Goal: Information Seeking & Learning: Find specific fact

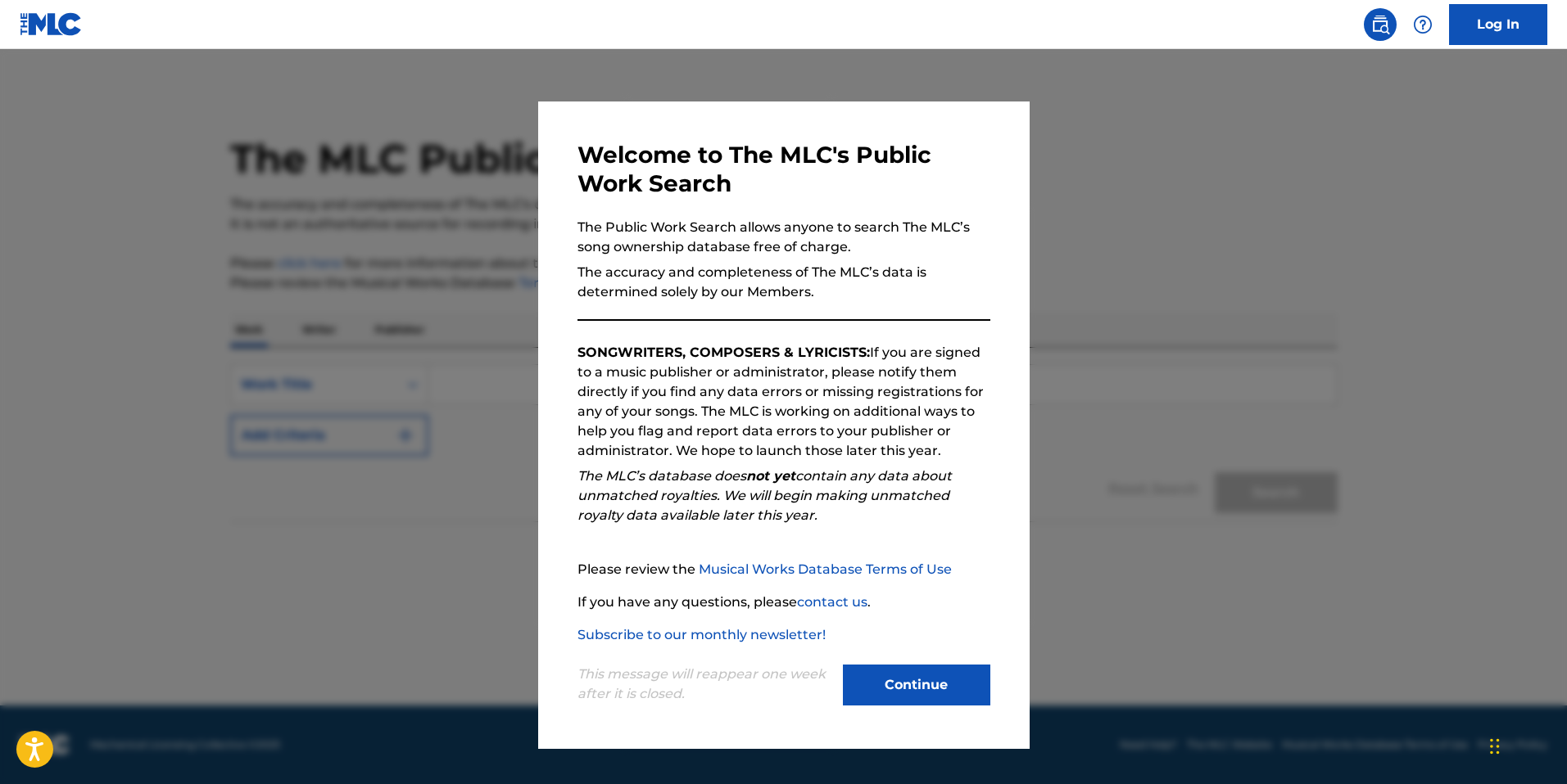
click at [918, 699] on button "Continue" at bounding box center [917, 685] width 148 height 41
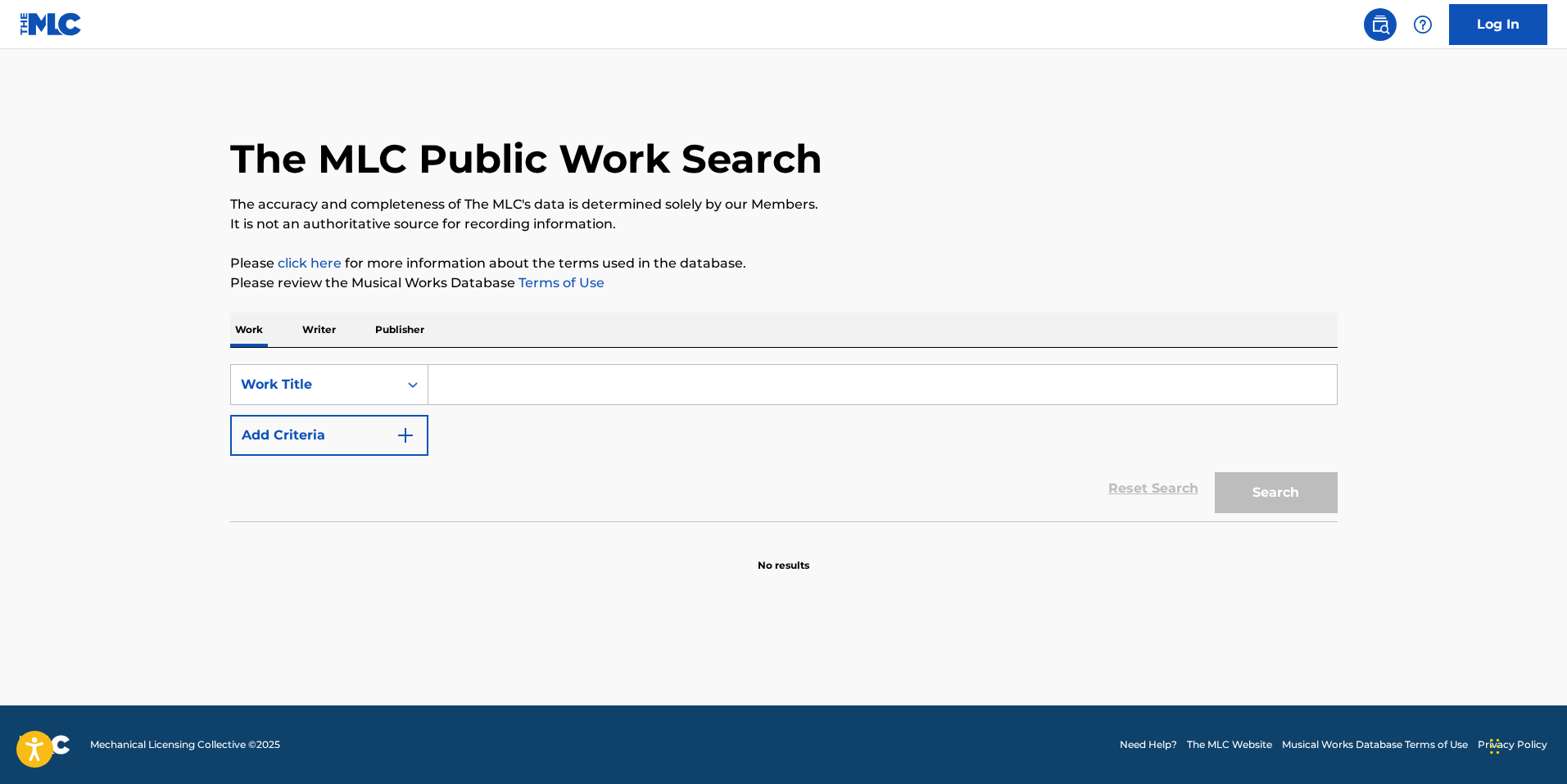
click at [560, 382] on input "Search Form" at bounding box center [882, 385] width 908 height 39
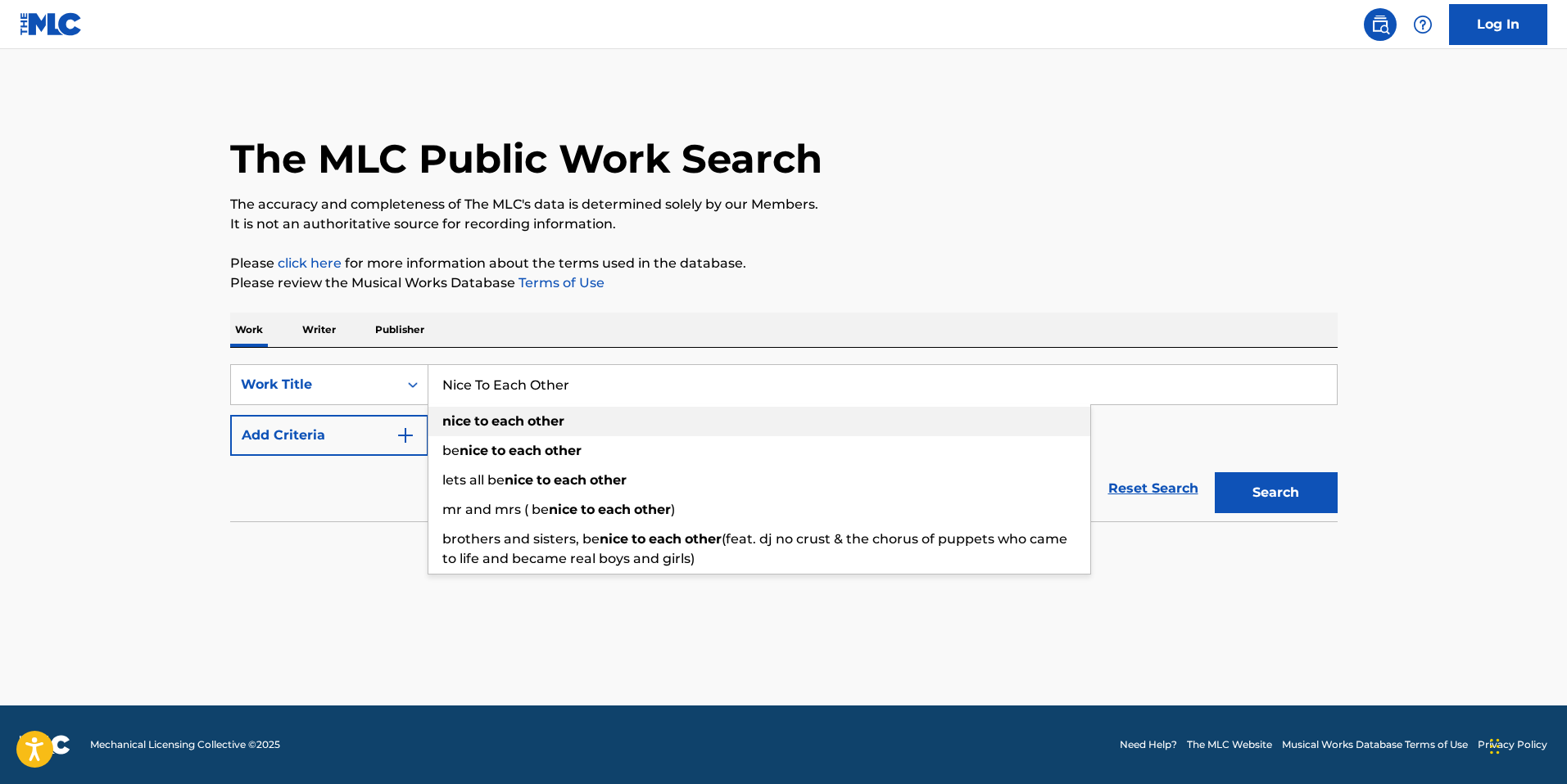
type input "Nice To Each Other"
click at [587, 423] on div "nice to each other" at bounding box center [759, 421] width 662 height 30
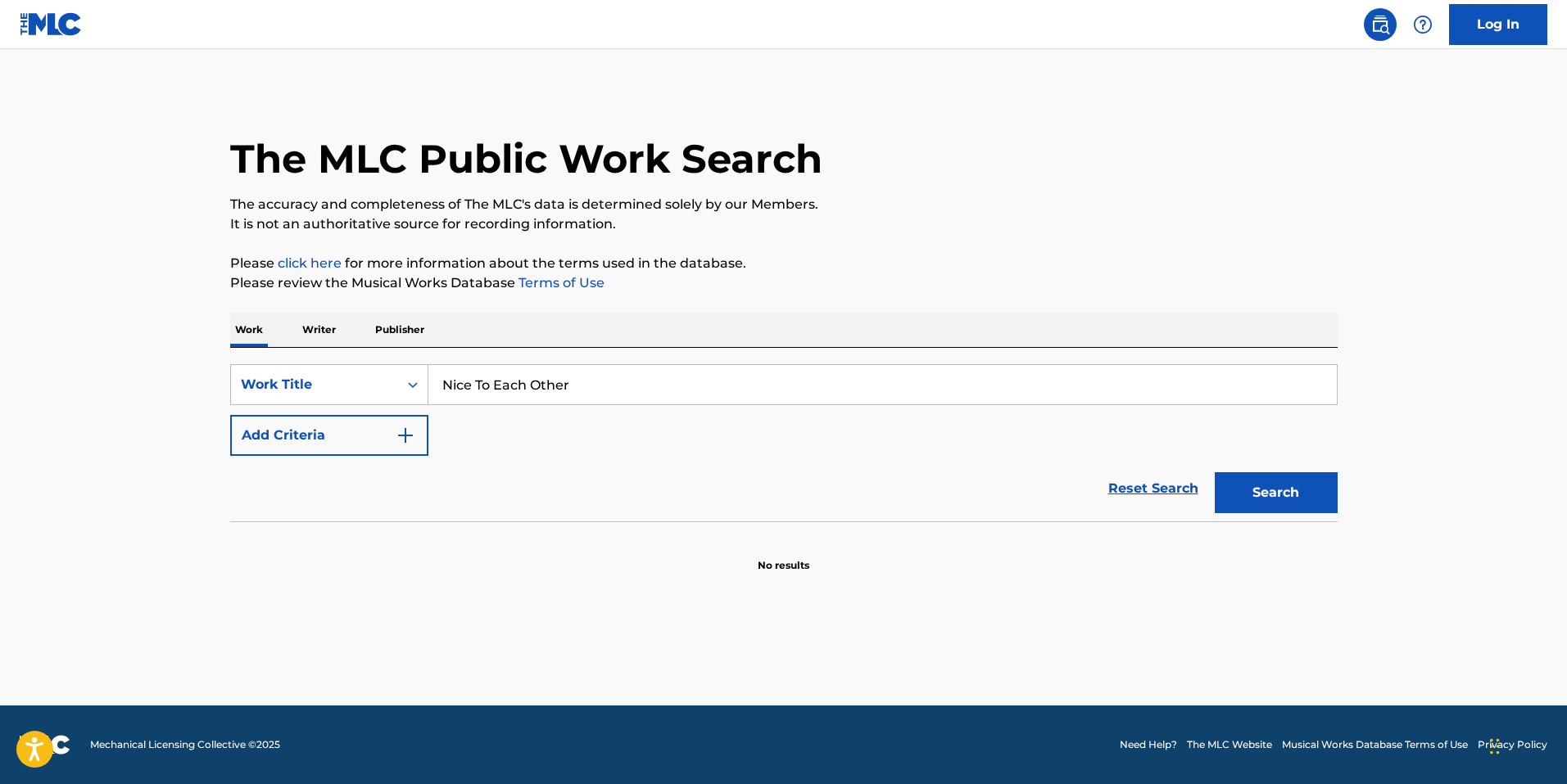
click at [1304, 482] on button "Search" at bounding box center [1276, 492] width 123 height 41
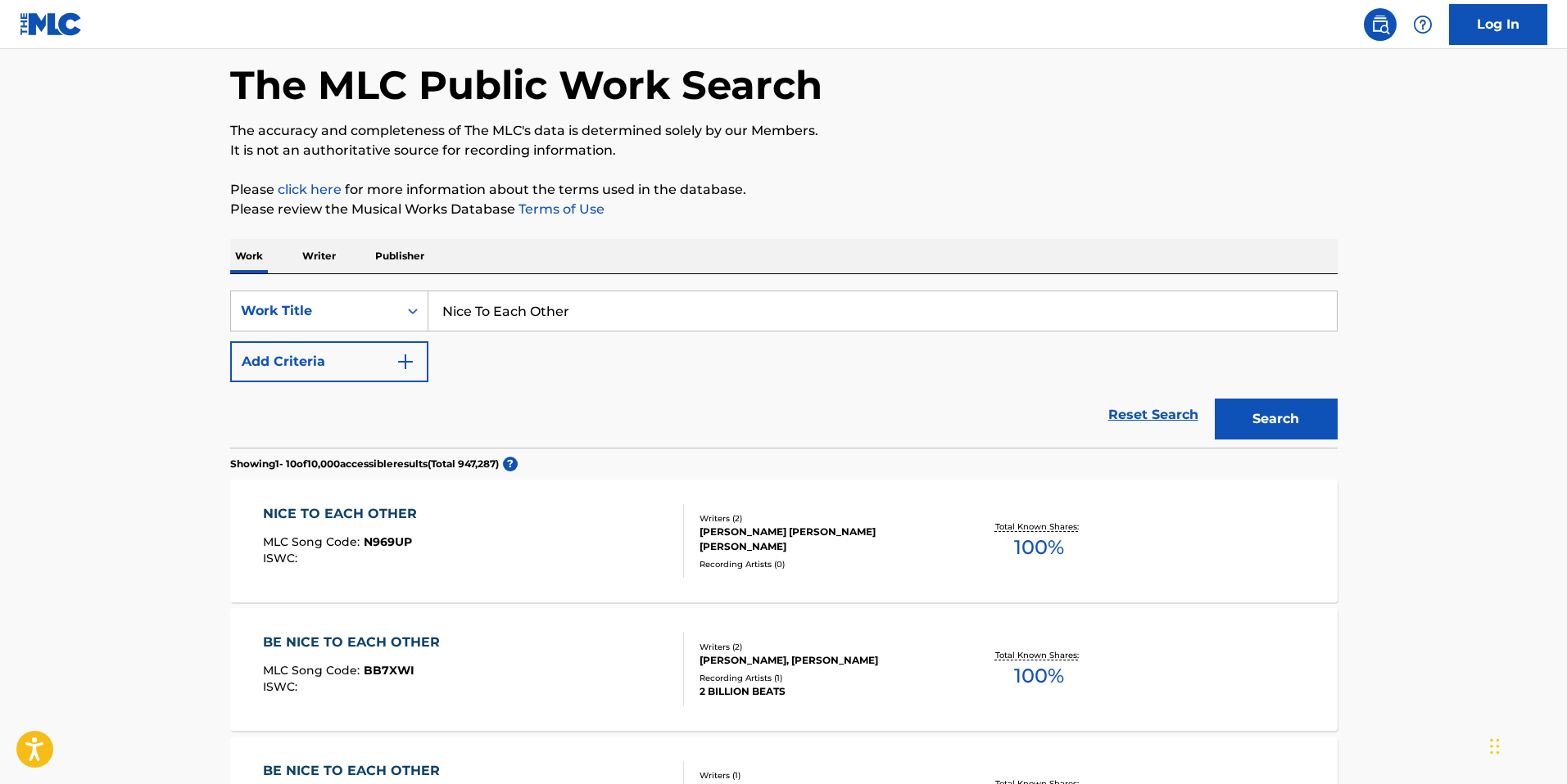
scroll to position [85, 0]
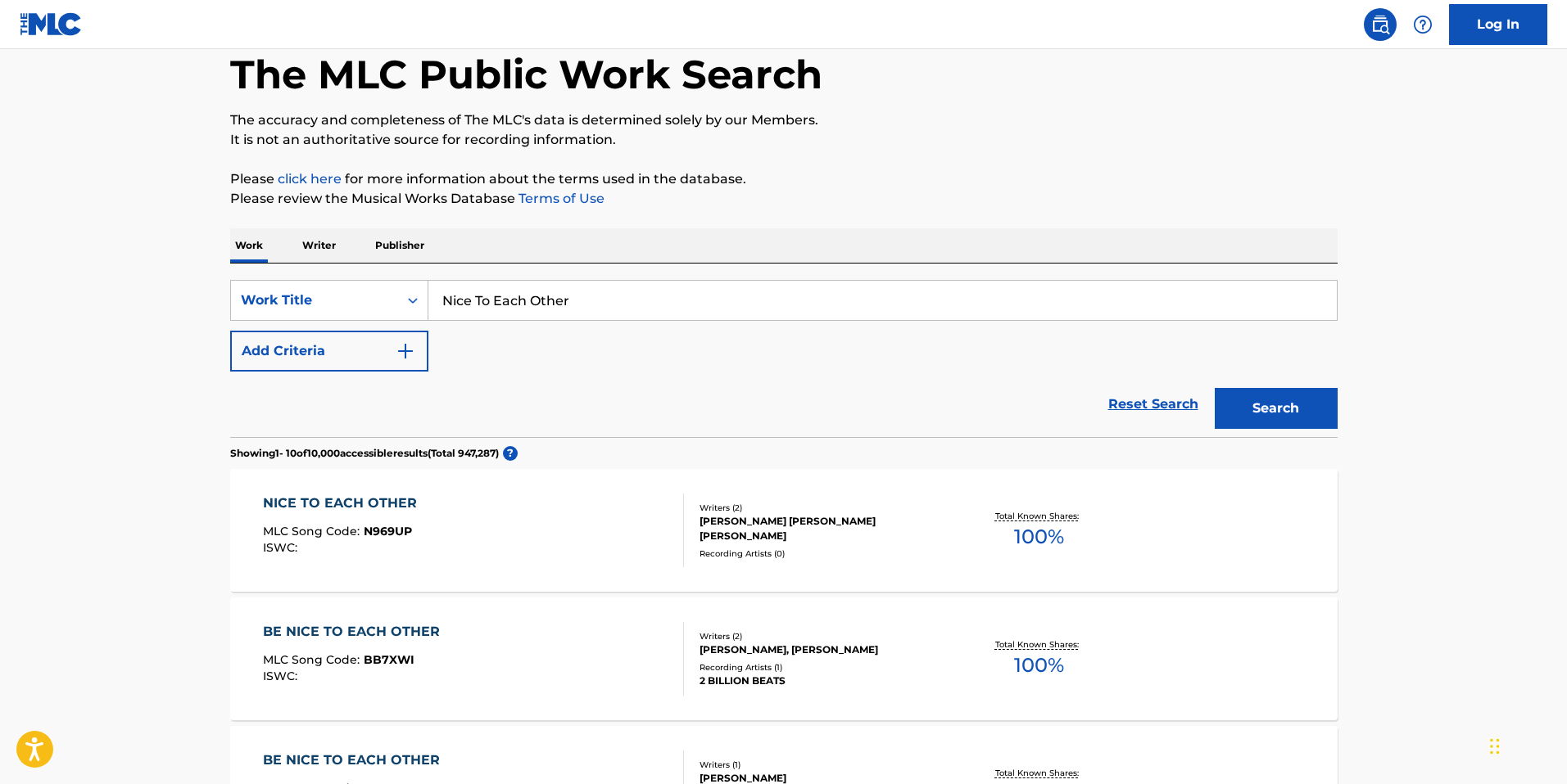
click at [456, 519] on div "NICE TO EACH OTHER MLC Song Code : N969UP ISWC :" at bounding box center [473, 531] width 421 height 74
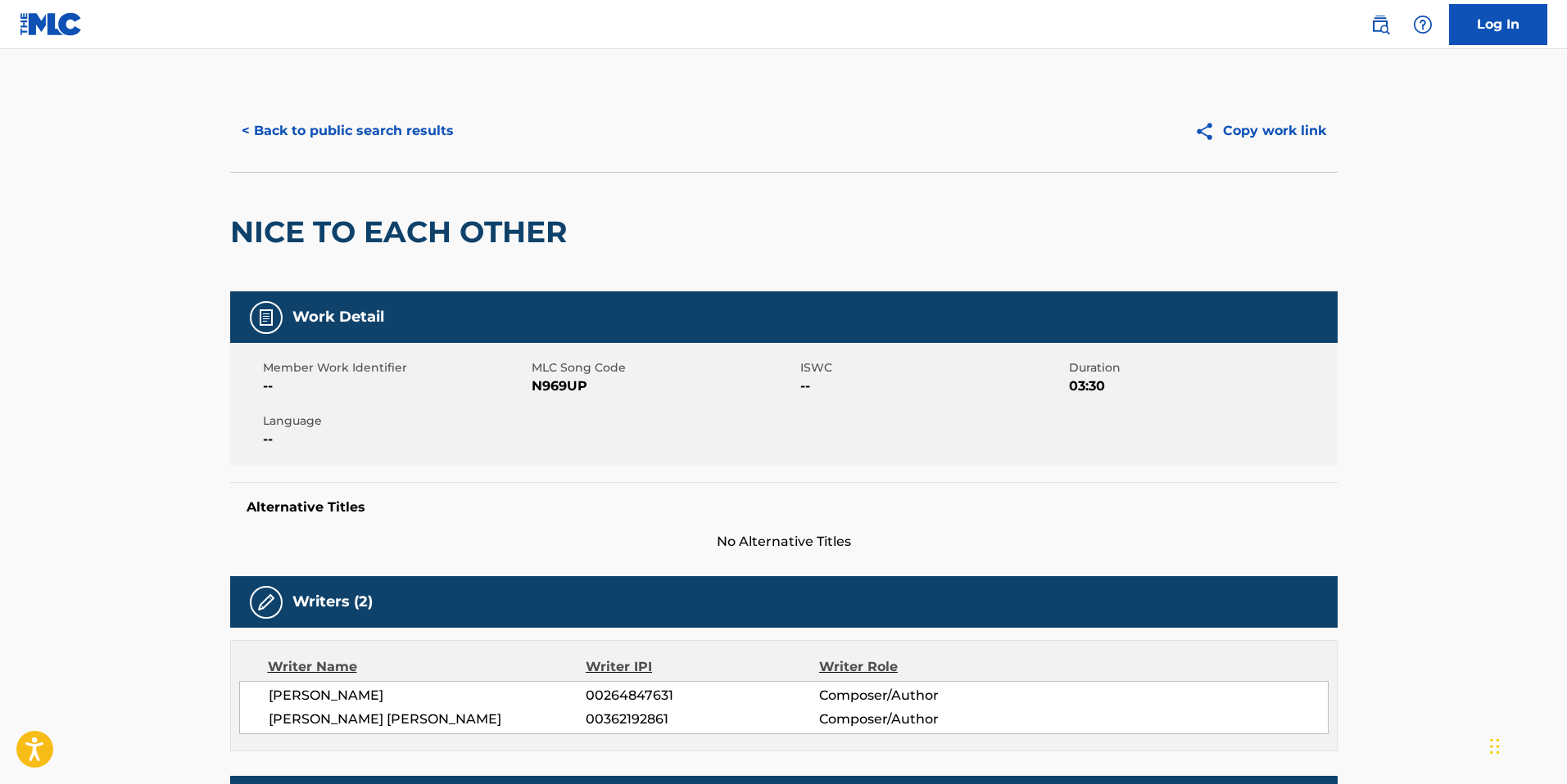
click at [365, 141] on button "< Back to public search results" at bounding box center [347, 131] width 235 height 41
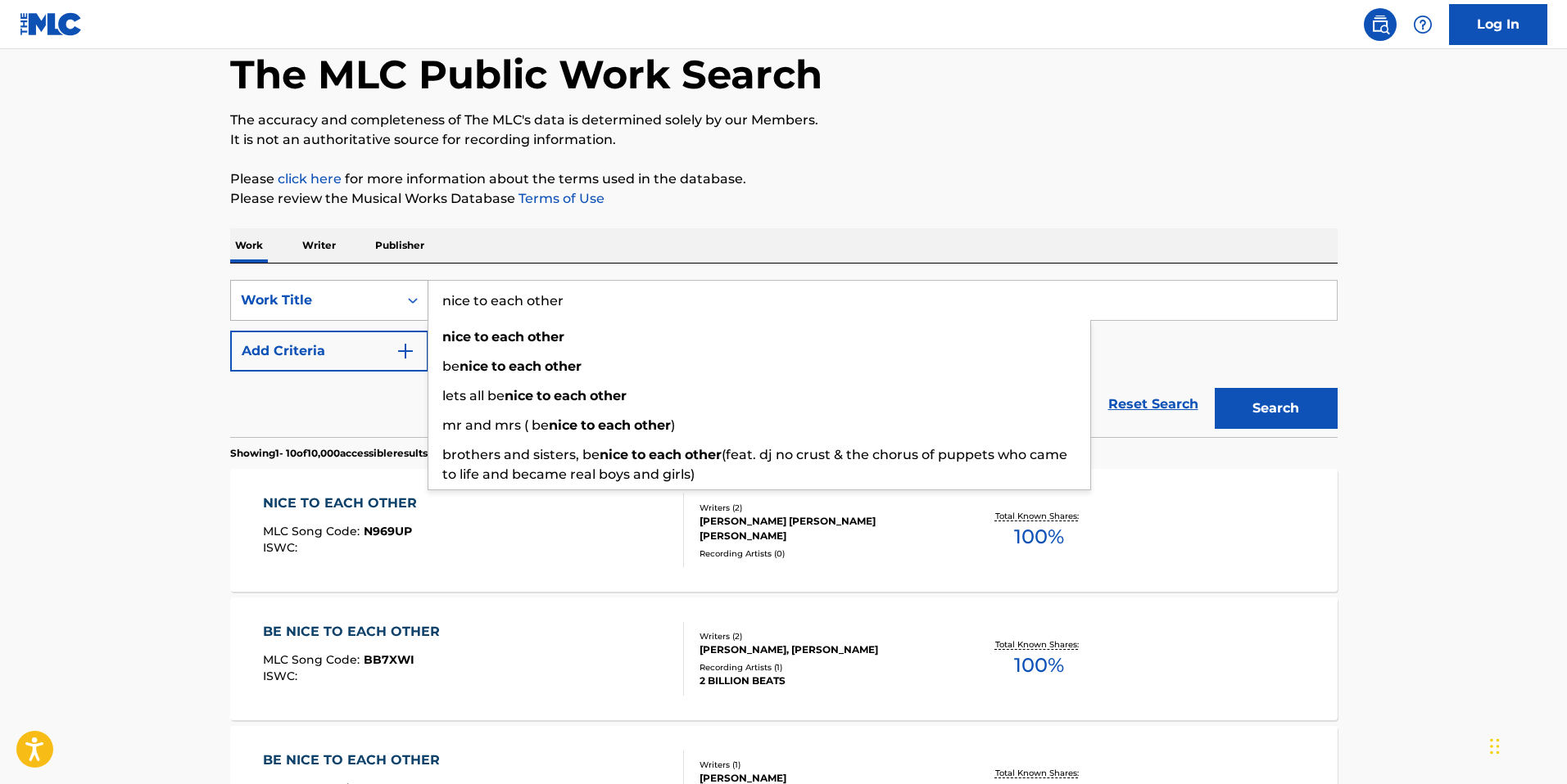
drag, startPoint x: 603, startPoint y: 294, endPoint x: 396, endPoint y: 290, distance: 207.0
click at [396, 291] on div "SearchWithCriteria6af7c889-931e-49c0-952f-c3dc8f22c92e Work Title nice to each …" at bounding box center [784, 300] width 1107 height 41
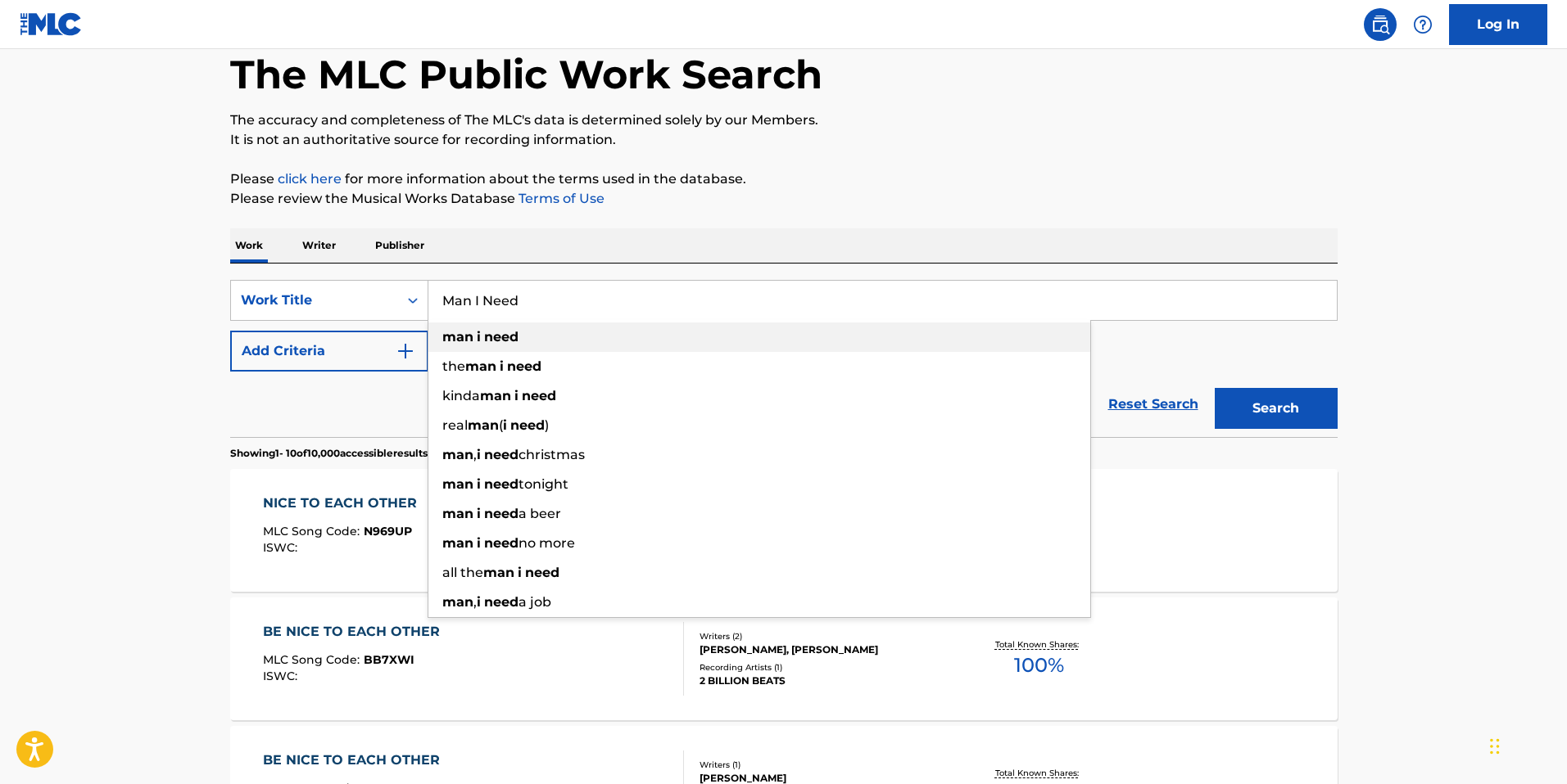
click at [496, 331] on strong "need" at bounding box center [501, 336] width 35 height 15
type input "man i need"
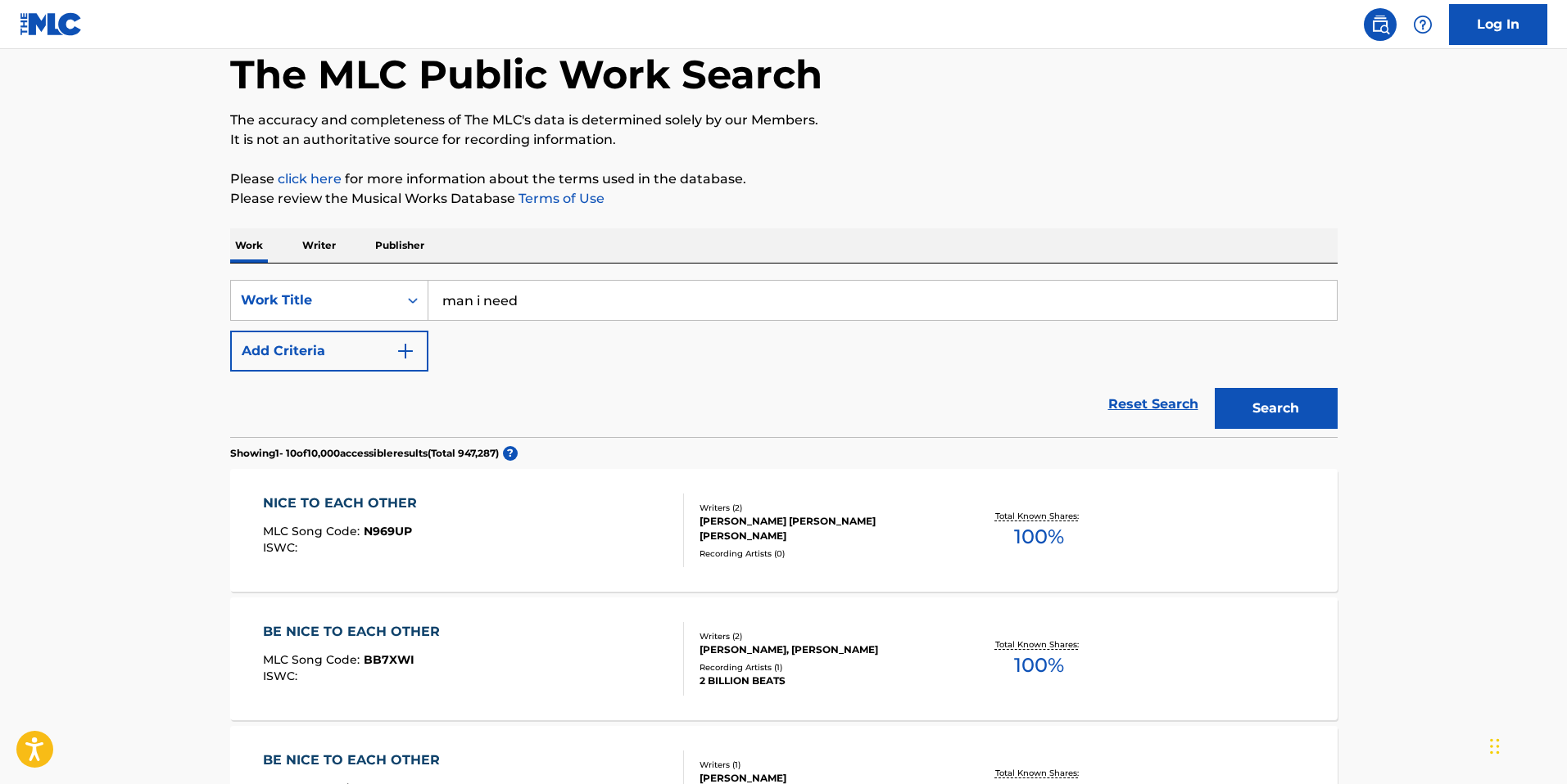
click at [1305, 400] on button "Search" at bounding box center [1276, 409] width 123 height 41
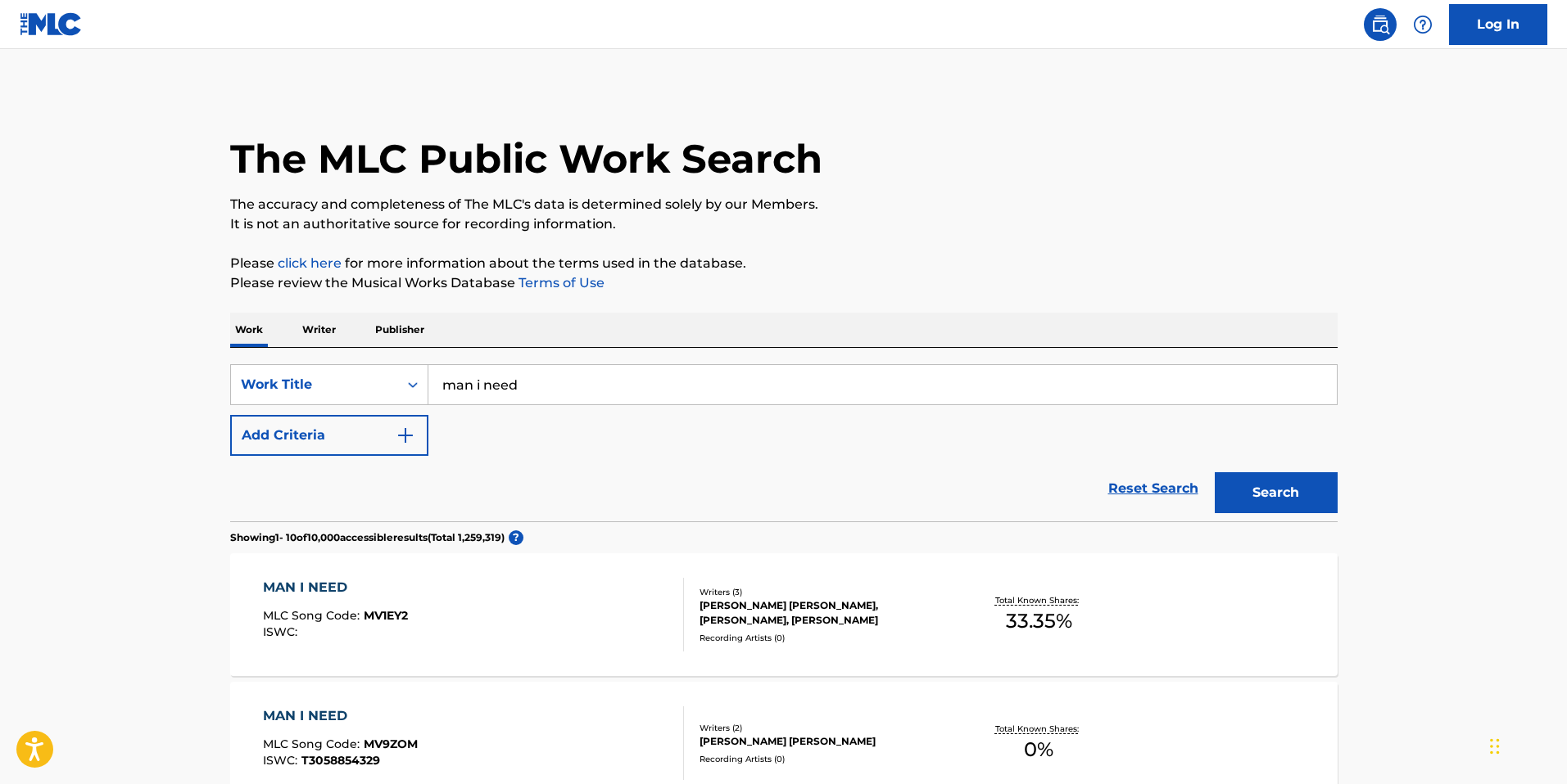
scroll to position [31, 0]
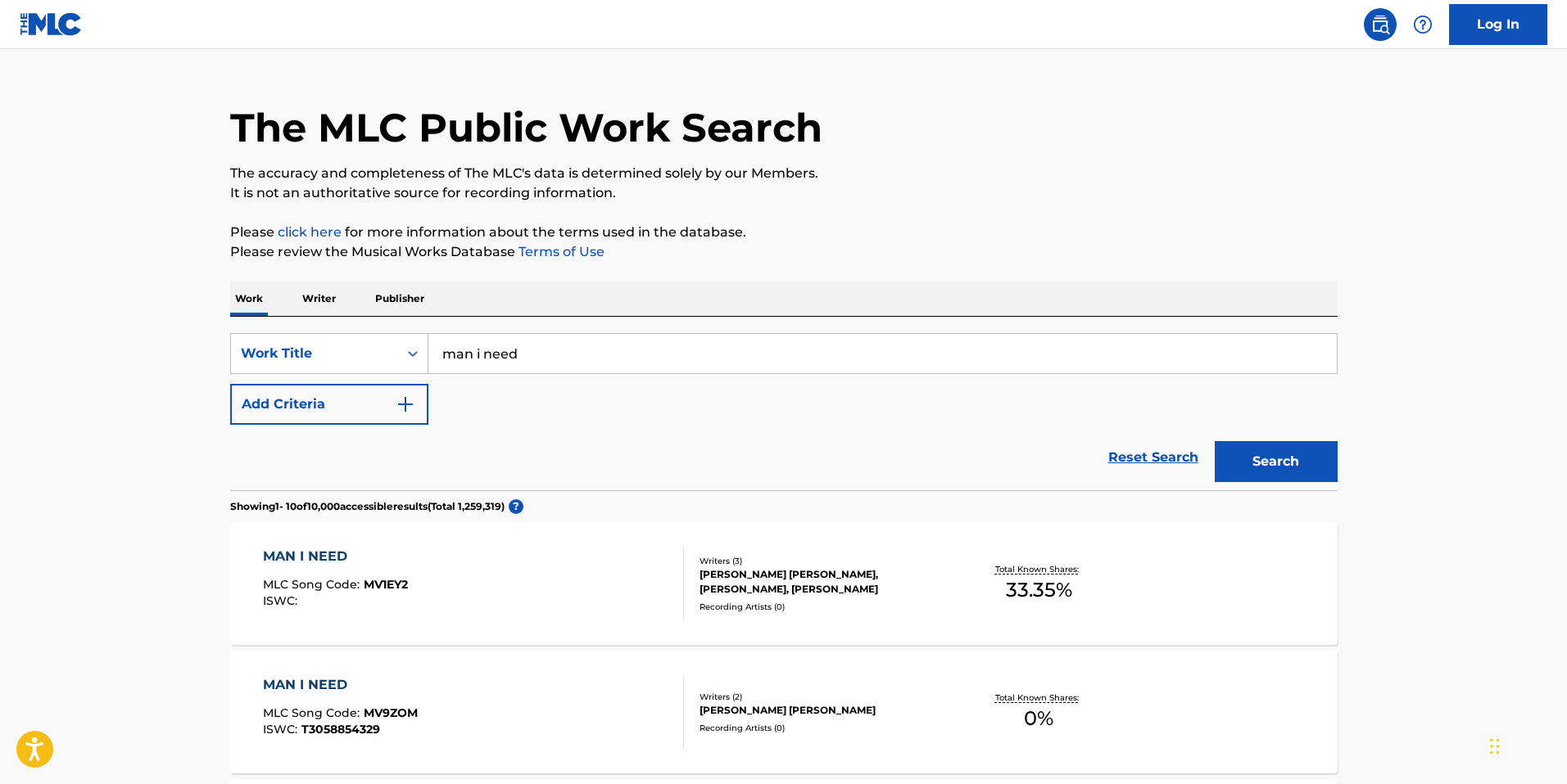
click at [345, 420] on button "Add Criteria" at bounding box center [329, 404] width 198 height 41
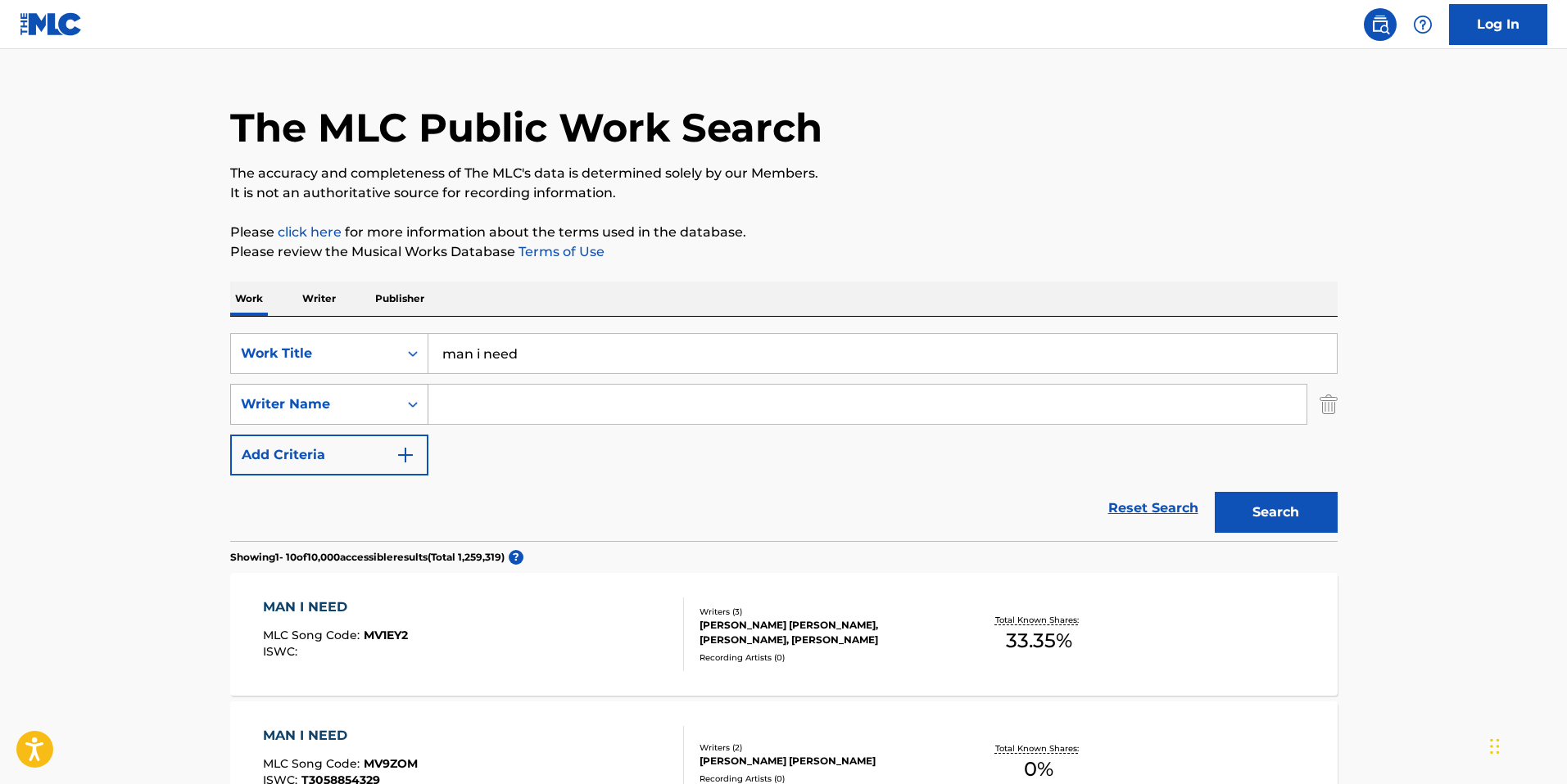
click at [422, 407] on div "Search Form" at bounding box center [412, 404] width 30 height 30
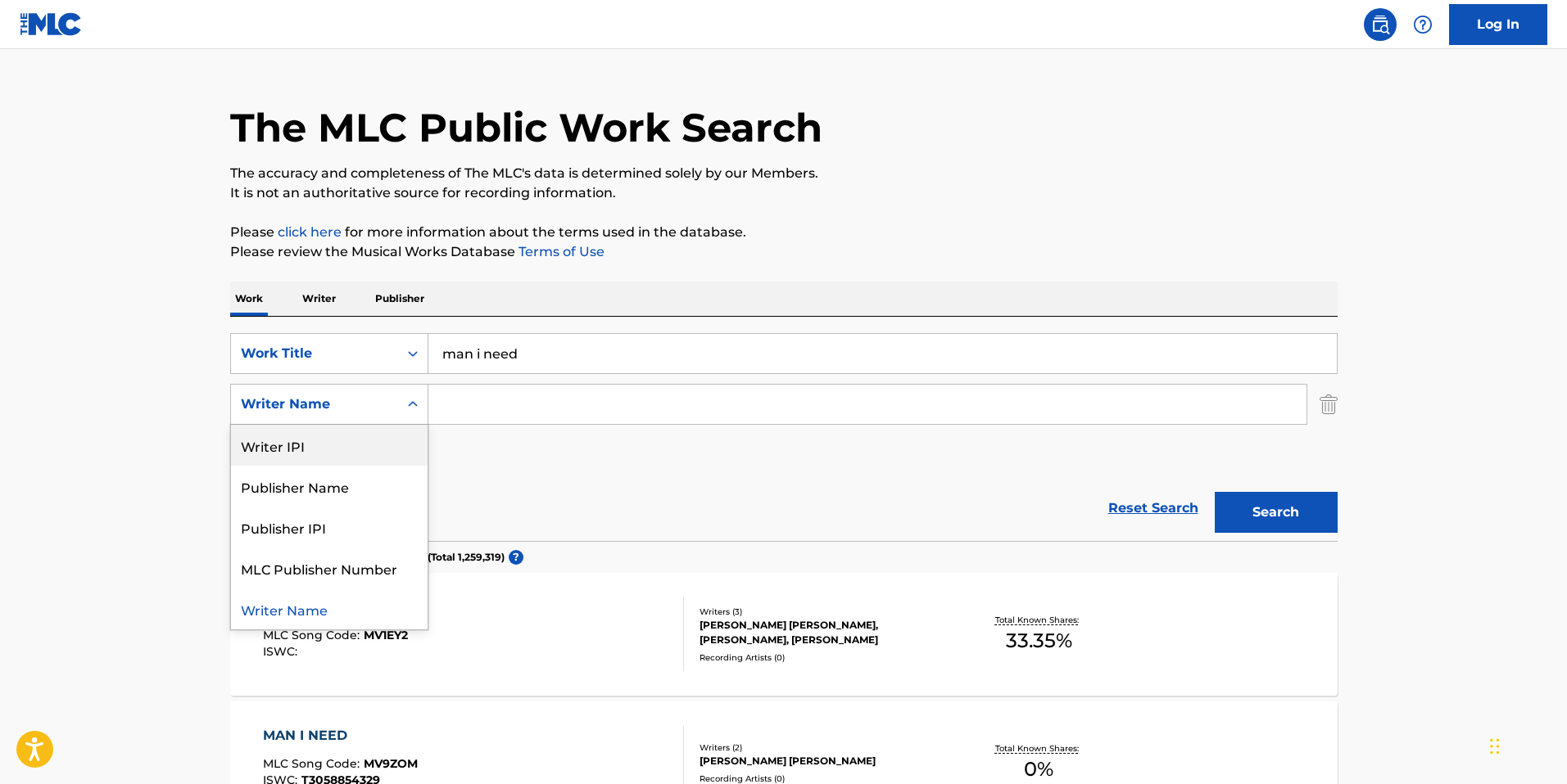
click at [378, 440] on div "Writer IPI" at bounding box center [329, 445] width 197 height 41
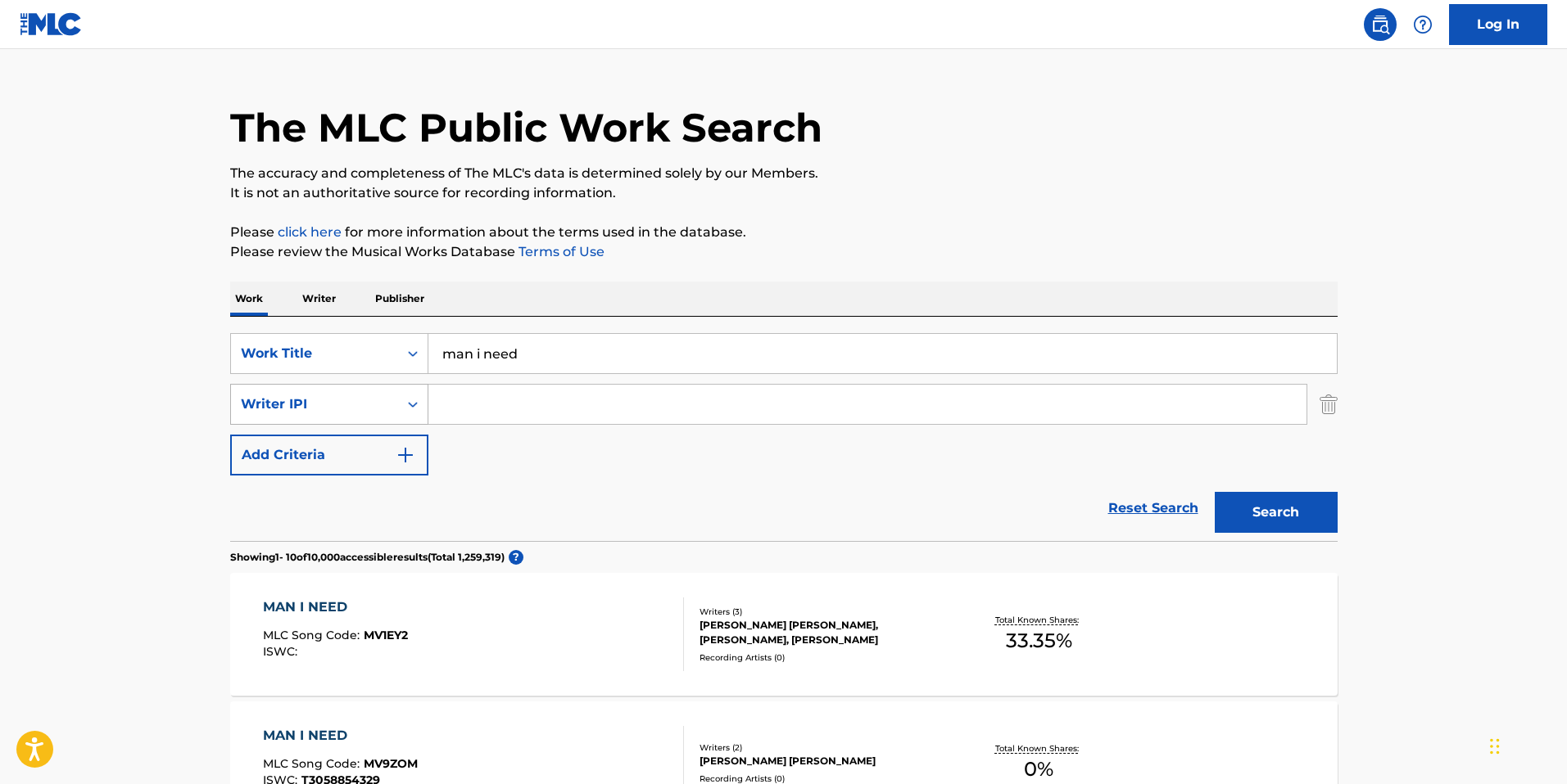
click at [367, 399] on div "Writer IPI" at bounding box center [315, 404] width 148 height 19
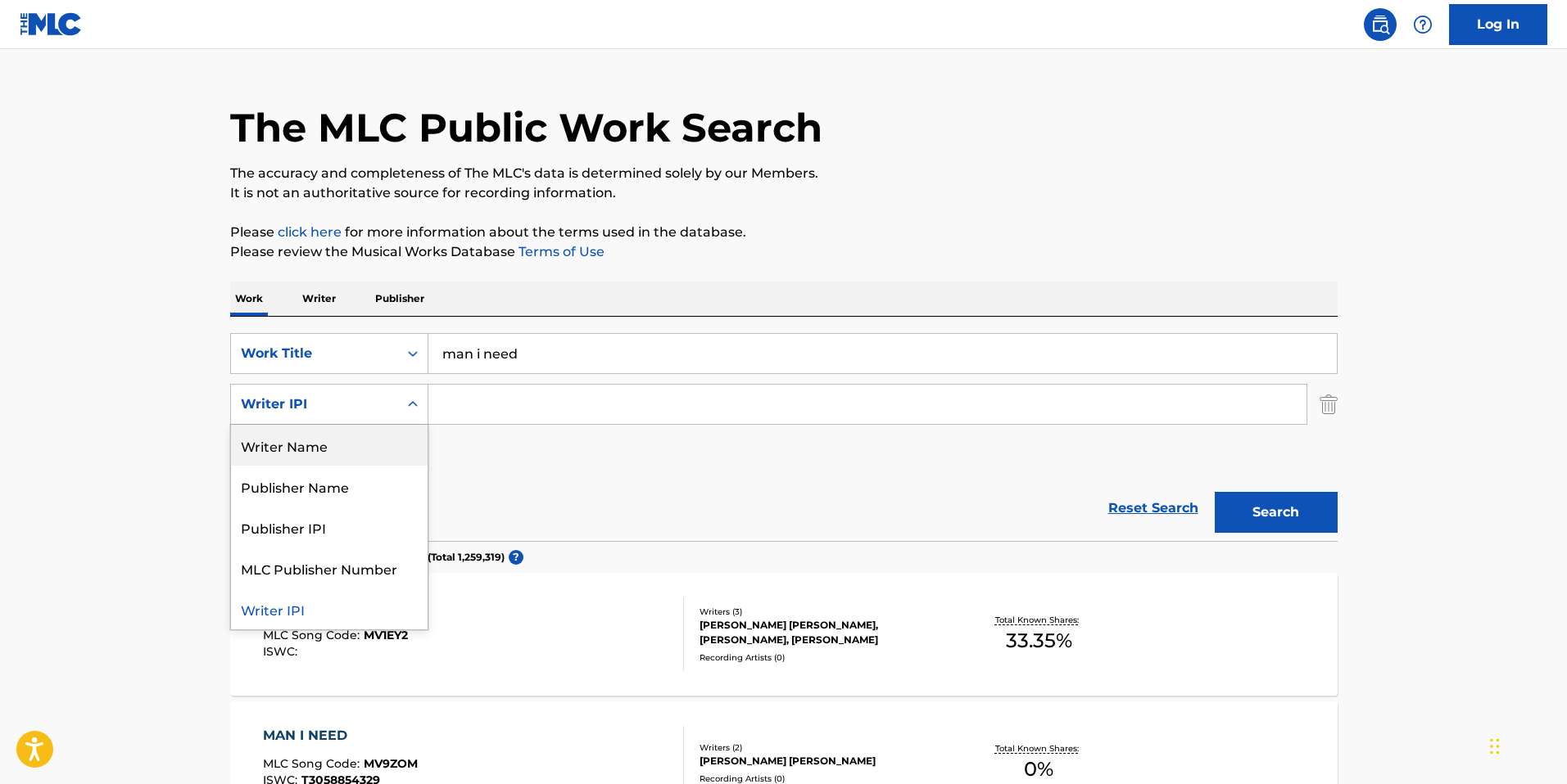
click at [364, 444] on div "Writer Name" at bounding box center [329, 445] width 197 height 41
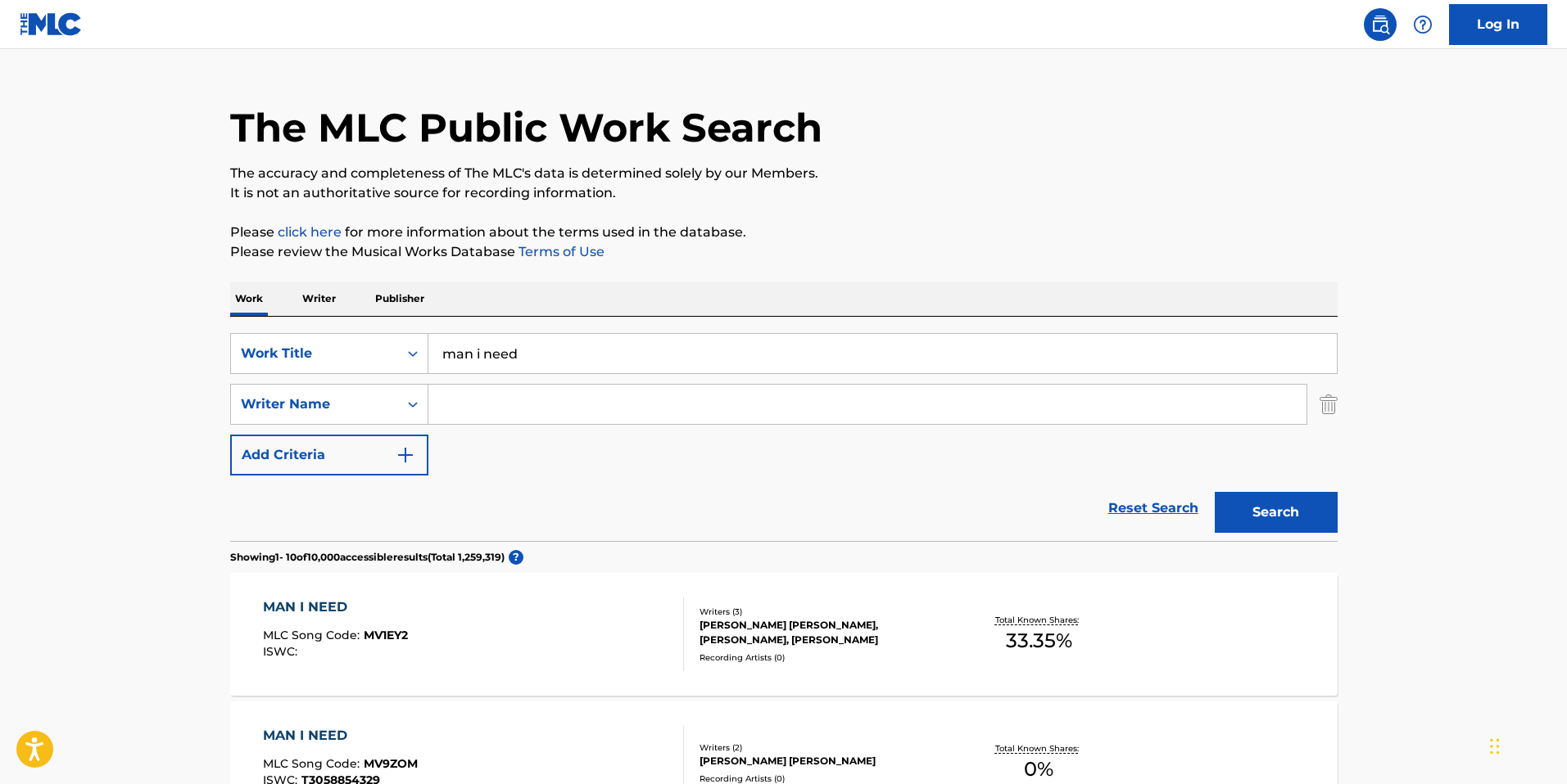
click at [496, 400] on input "Search Form" at bounding box center [867, 404] width 878 height 39
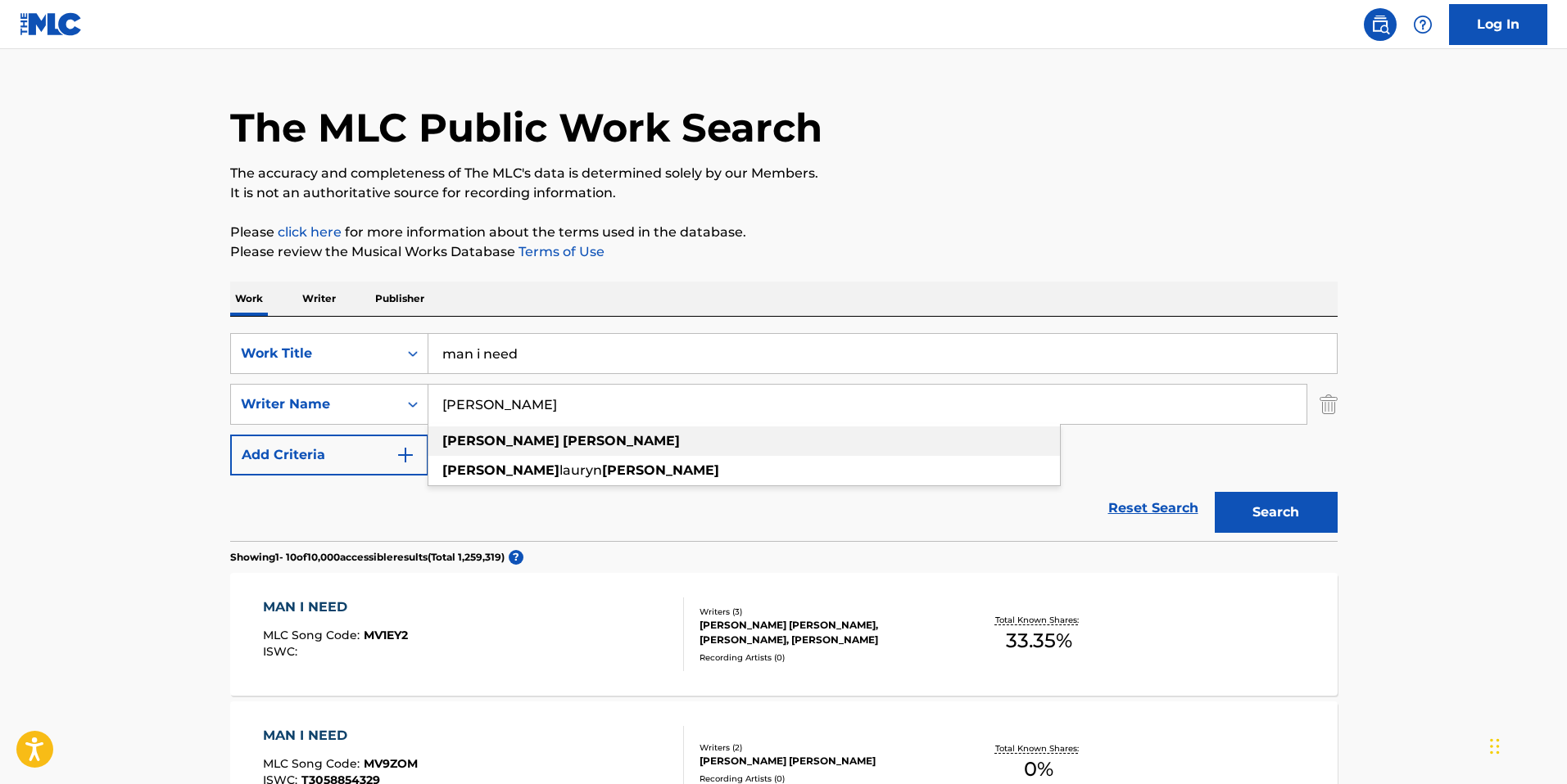
click at [563, 448] on strong "[PERSON_NAME]" at bounding box center [622, 441] width 117 height 15
type input "[PERSON_NAME]"
click at [1319, 524] on button "Search" at bounding box center [1276, 513] width 123 height 41
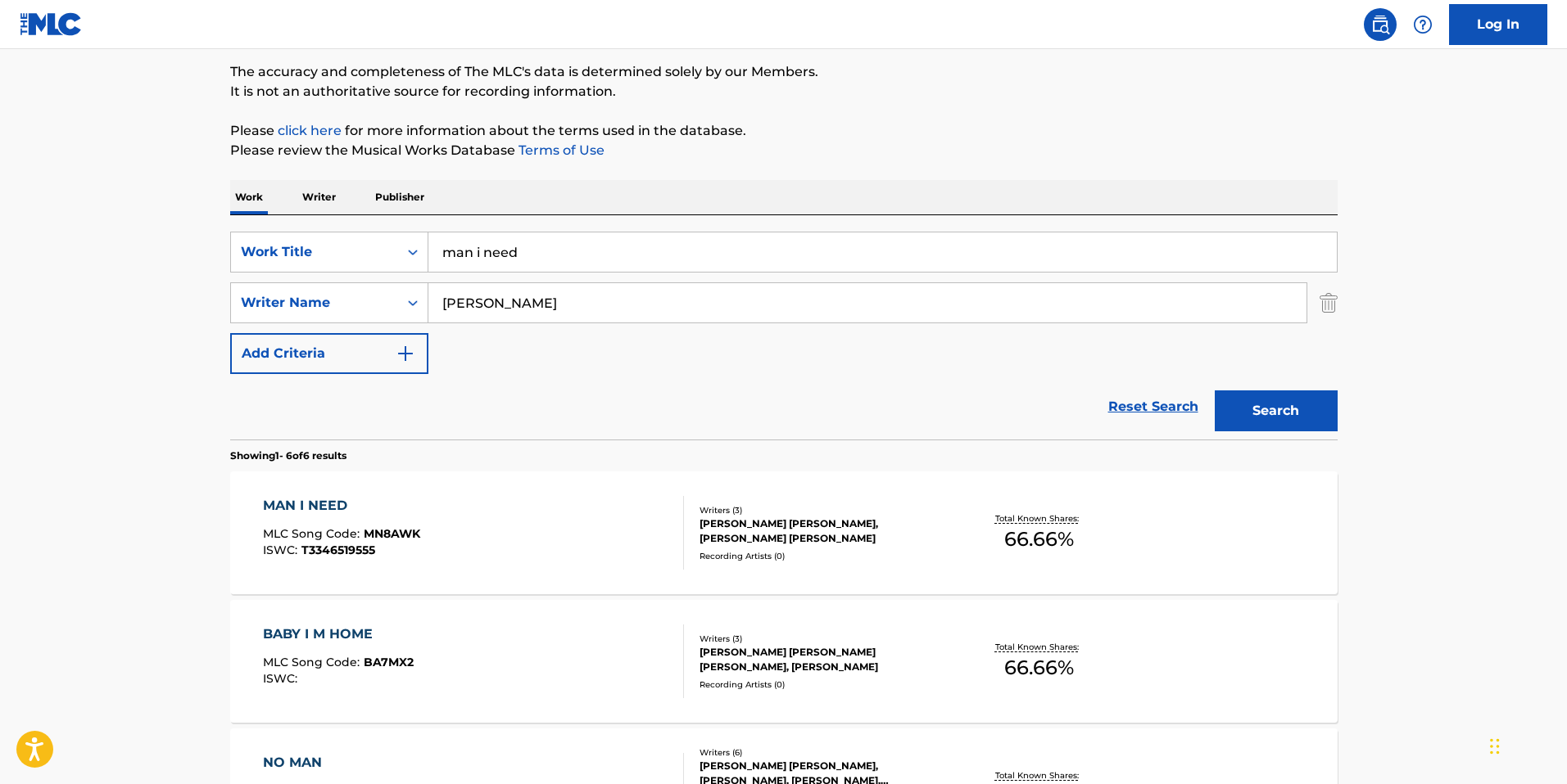
scroll to position [186, 0]
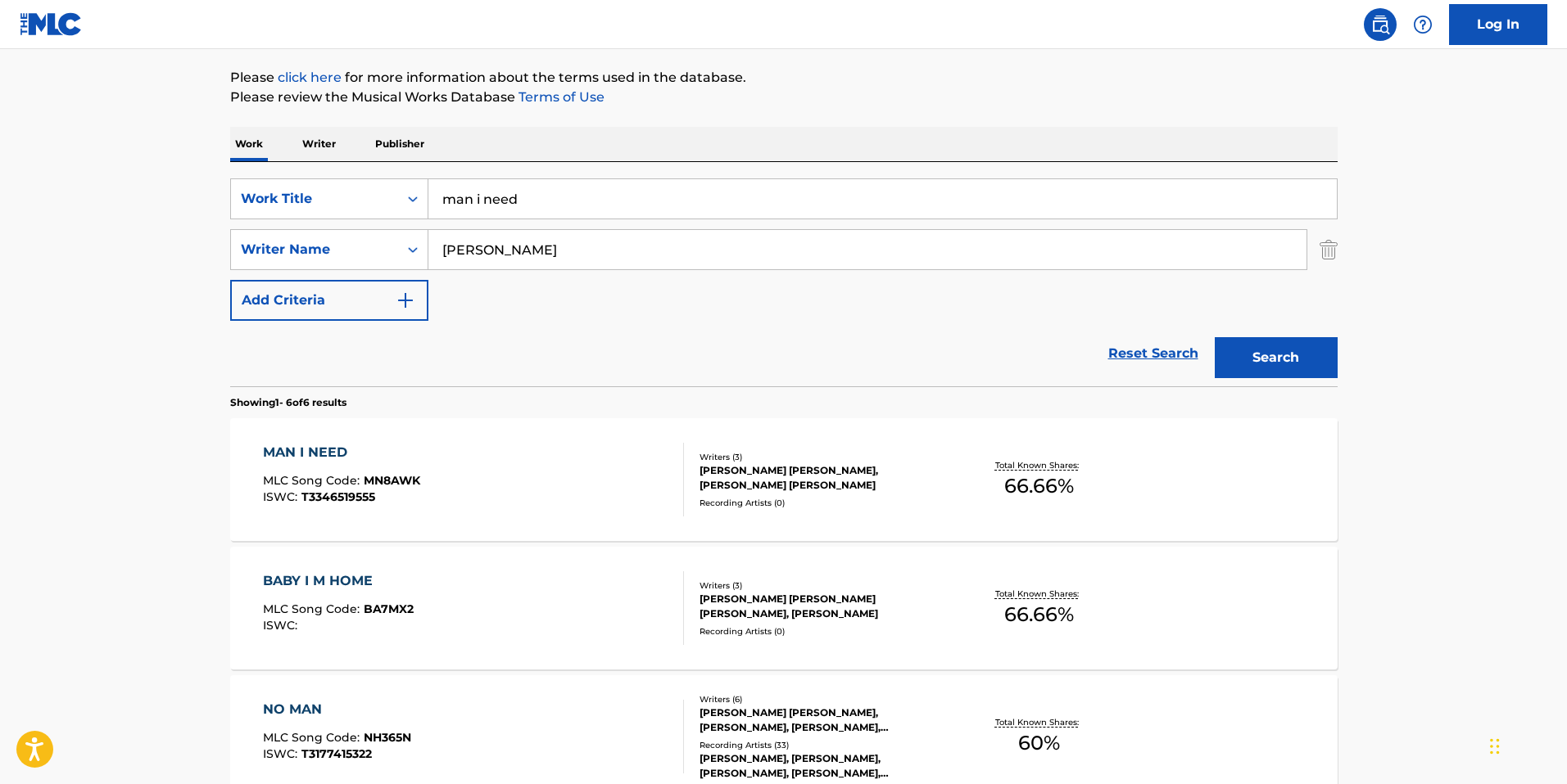
click at [590, 444] on div "MAN I NEED MLC Song Code : MN8AWK ISWC : T3346519555" at bounding box center [473, 480] width 421 height 74
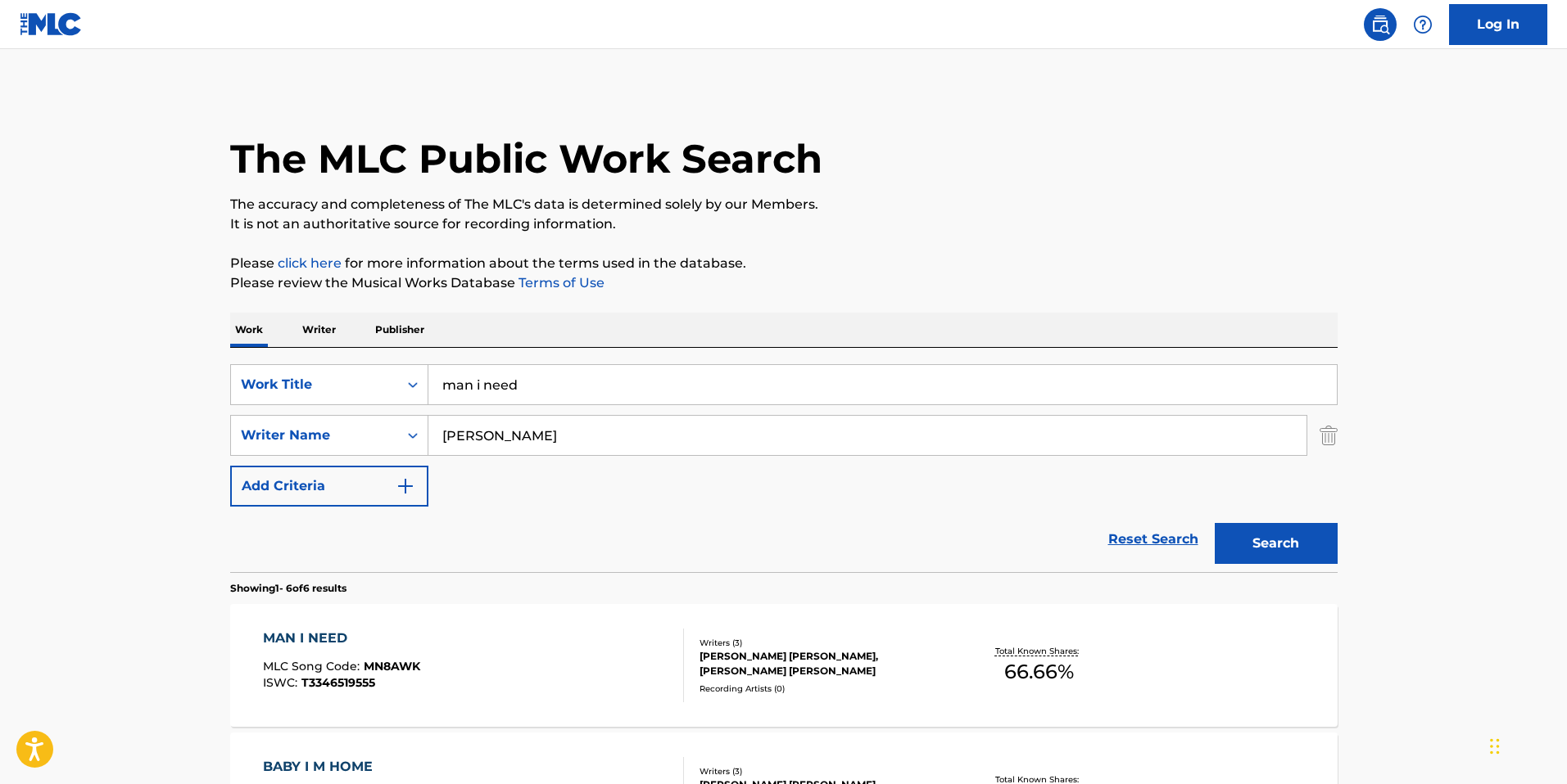
scroll to position [186, 0]
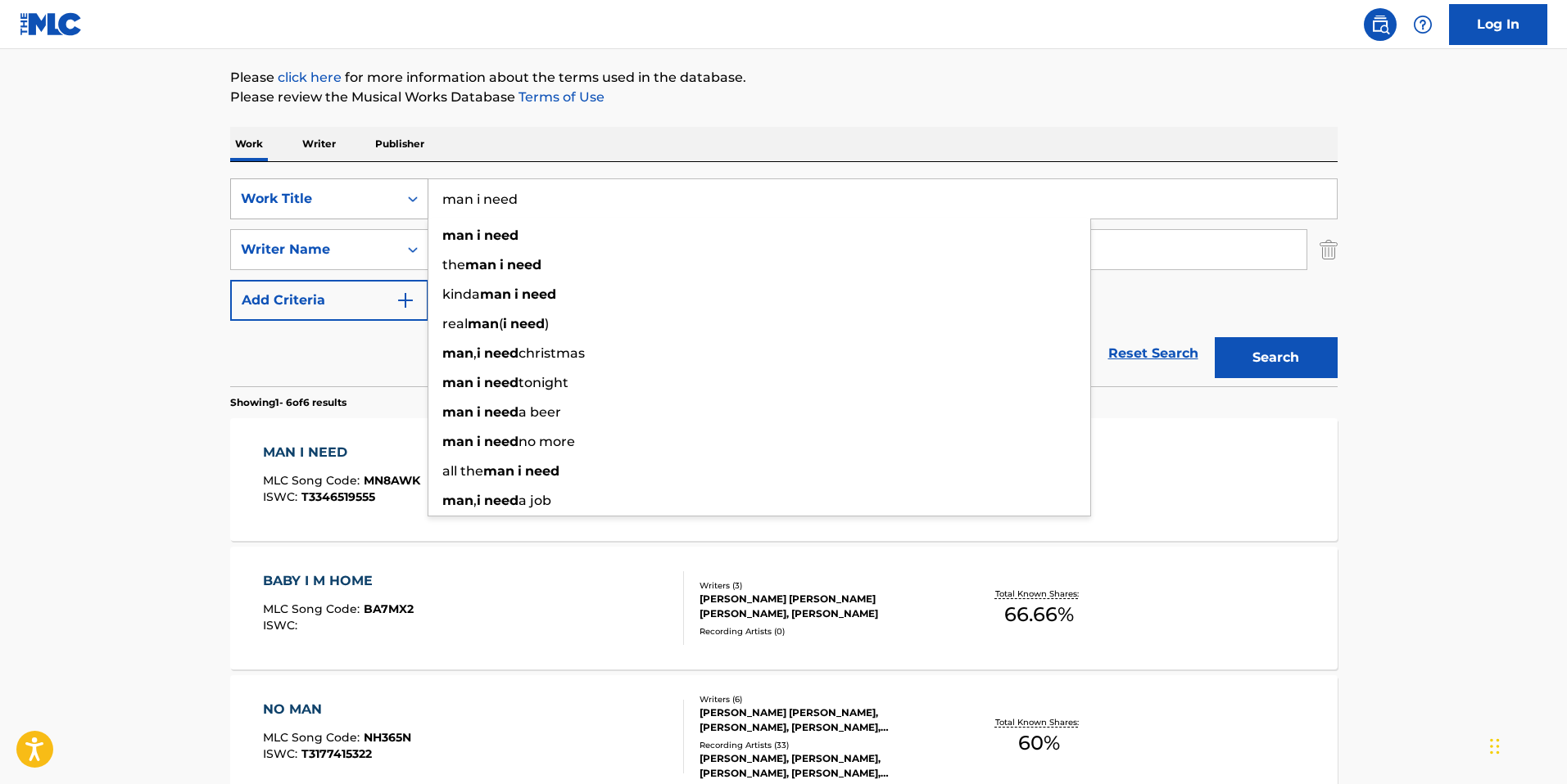
drag, startPoint x: 535, startPoint y: 194, endPoint x: 424, endPoint y: 200, distance: 111.2
click at [424, 200] on div "SearchWithCriteria6af7c889-931e-49c0-952f-c3dc8f22c92e Work Title man i need ma…" at bounding box center [784, 199] width 1107 height 41
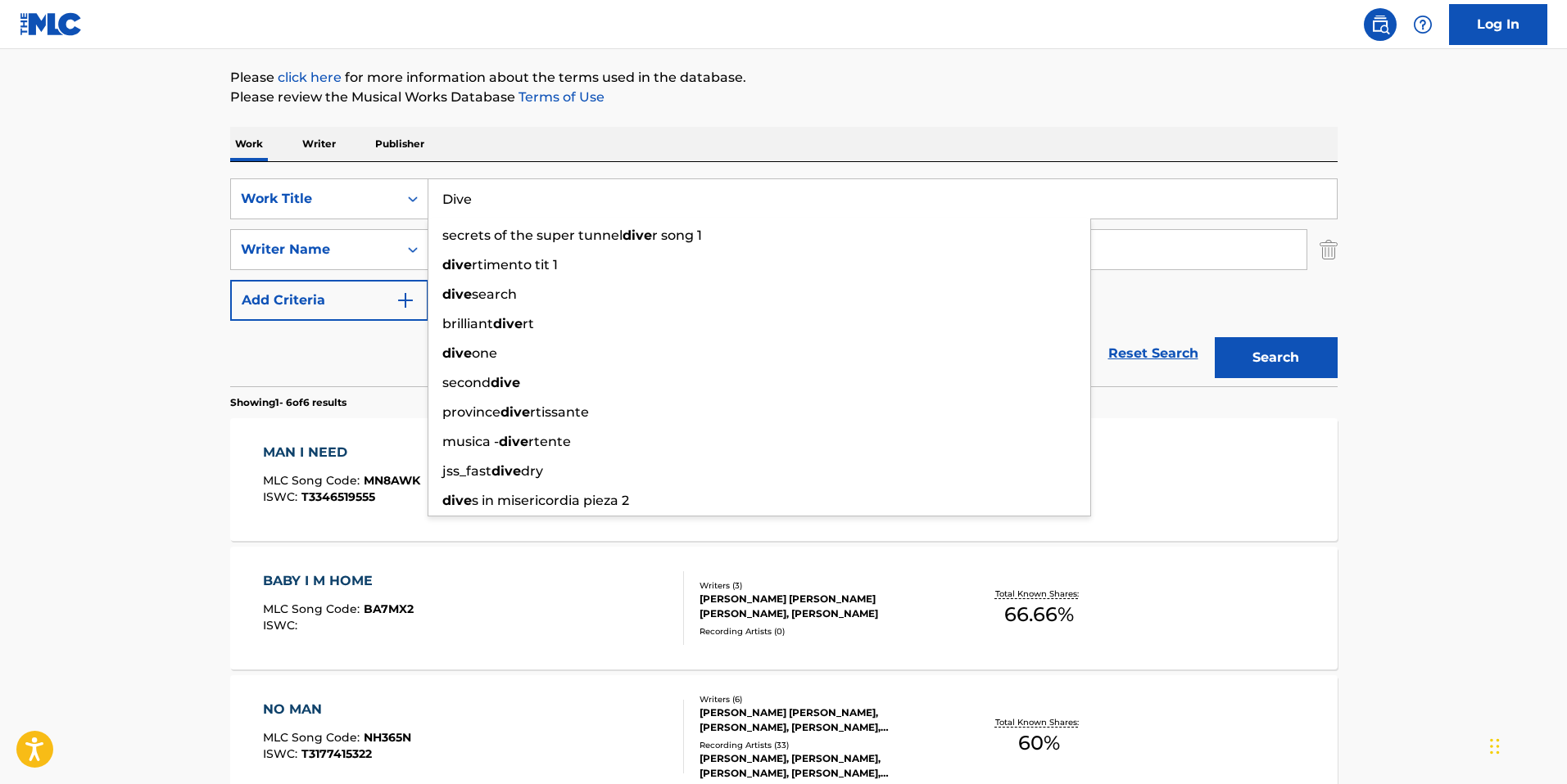
type input "Dive"
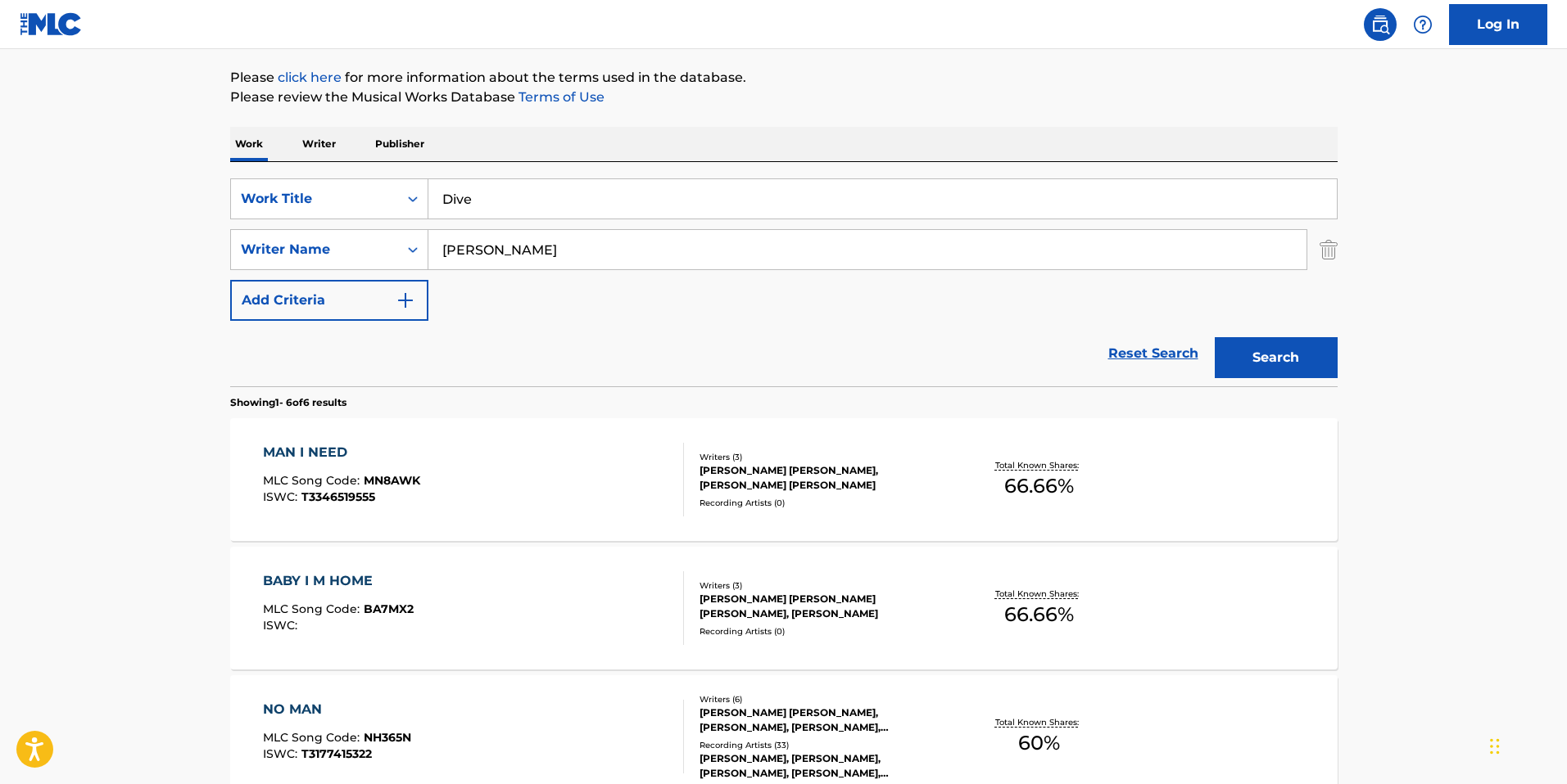
click at [389, 351] on div "Reset Search Search" at bounding box center [784, 353] width 1107 height 65
click at [1296, 355] on button "Search" at bounding box center [1276, 358] width 123 height 41
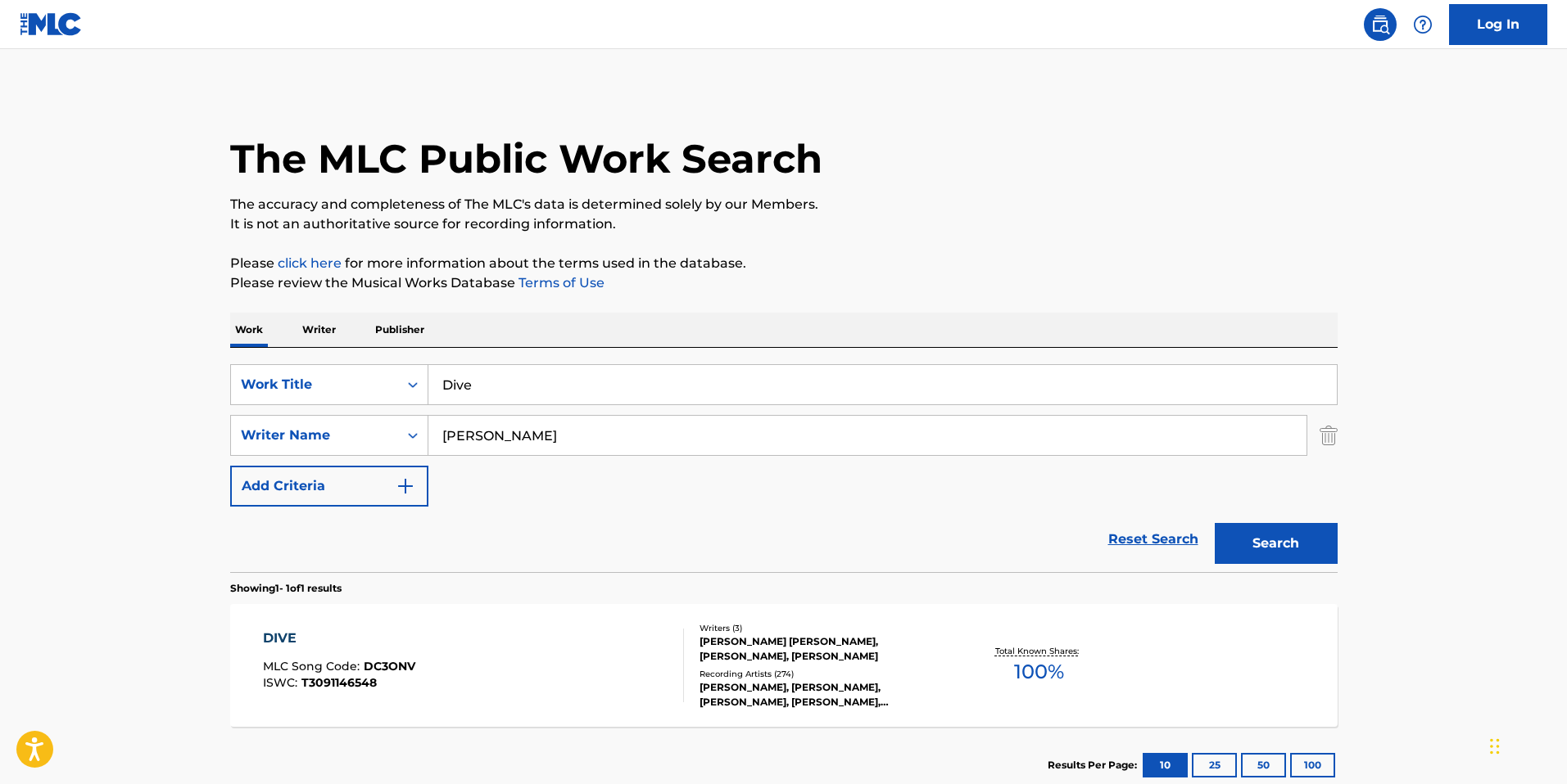
scroll to position [107, 0]
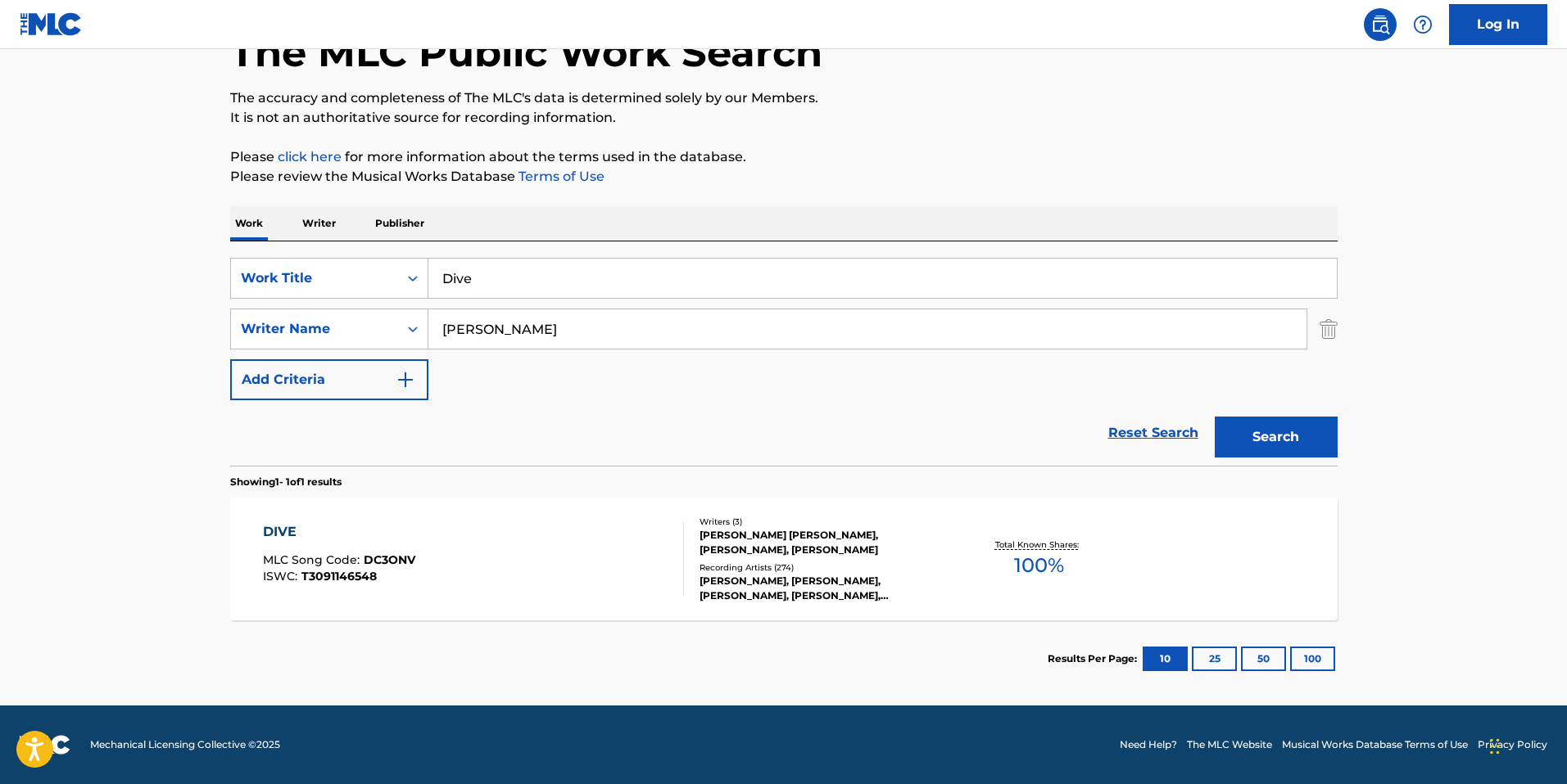
click at [538, 559] on div "DIVE MLC Song Code : DC3ONV ISWC : T3091146548" at bounding box center [473, 559] width 421 height 74
